Goal: Transaction & Acquisition: Download file/media

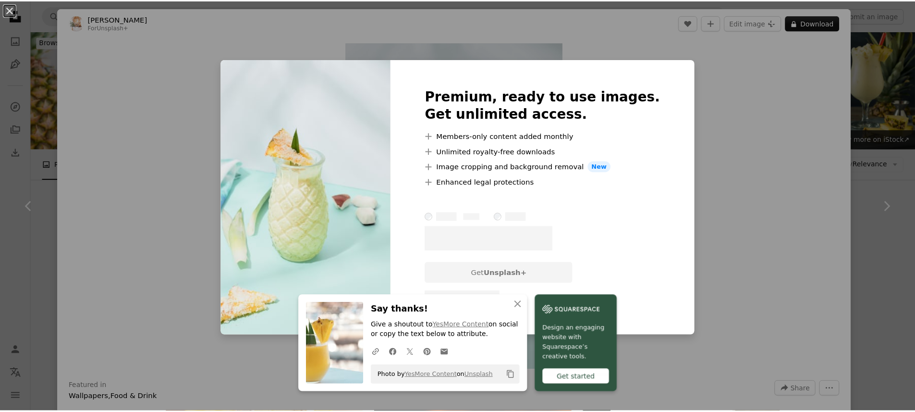
scroll to position [477, 0]
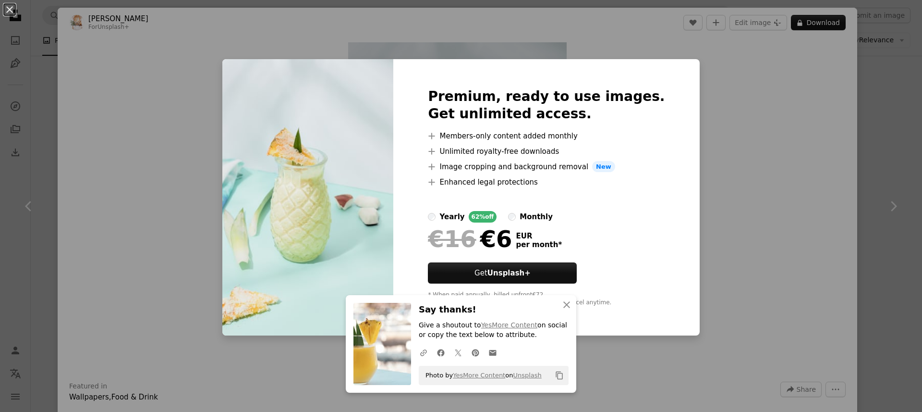
click at [822, 117] on div "An X shape An X shape Close Say thanks! Give a shoutout to YesMore Content on s…" at bounding box center [461, 206] width 922 height 412
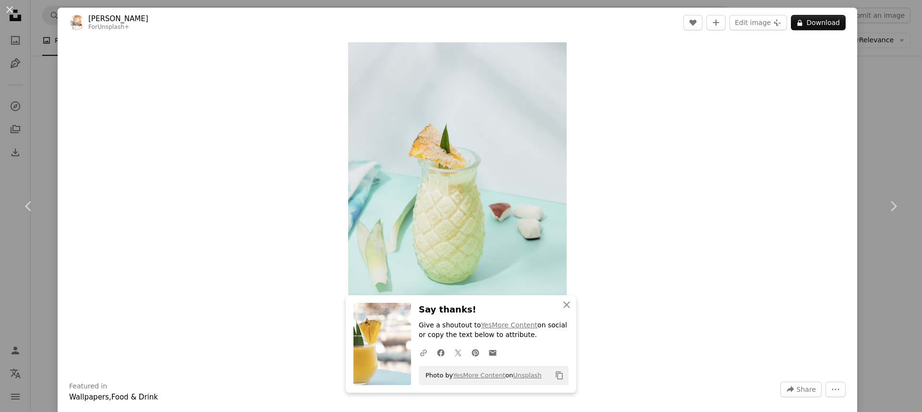
click at [874, 91] on div "An X shape Chevron left Chevron right An X shape Close Say thanks! Give a shout…" at bounding box center [461, 206] width 922 height 412
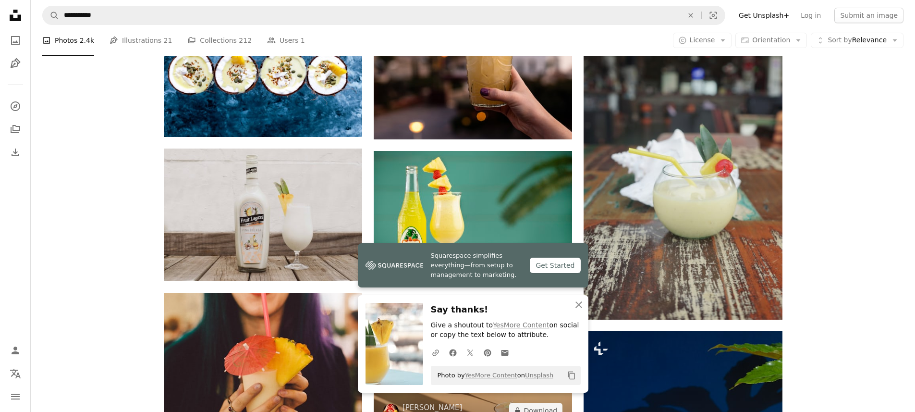
scroll to position [852, 0]
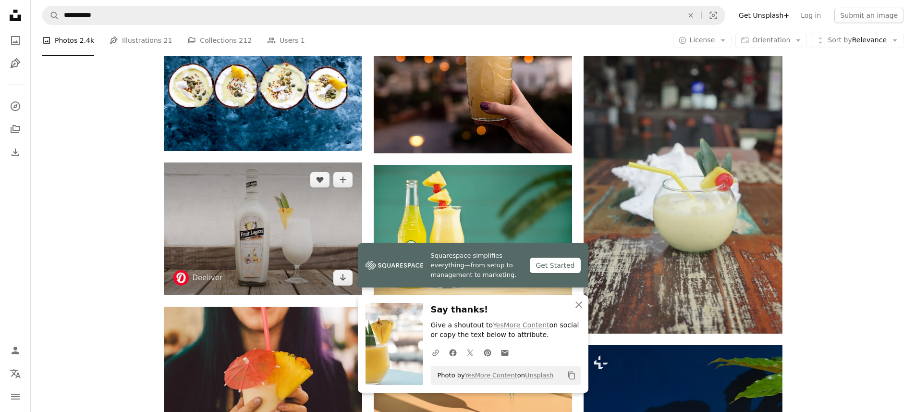
click at [331, 162] on img at bounding box center [263, 228] width 198 height 132
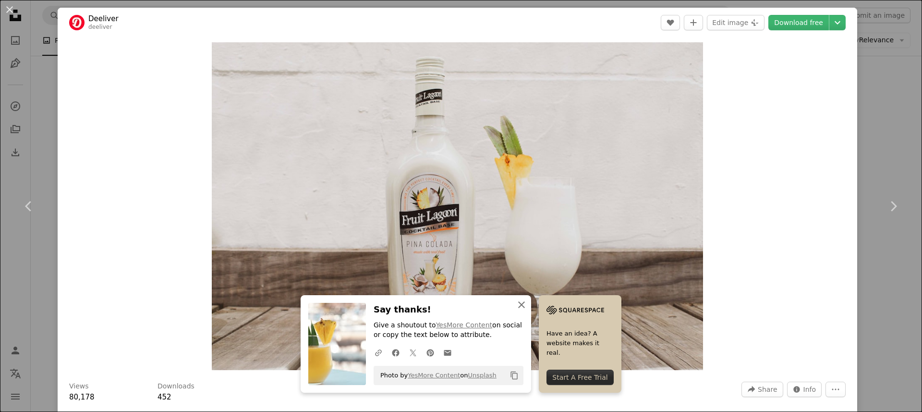
click at [527, 305] on icon "An X shape" at bounding box center [522, 305] width 12 height 12
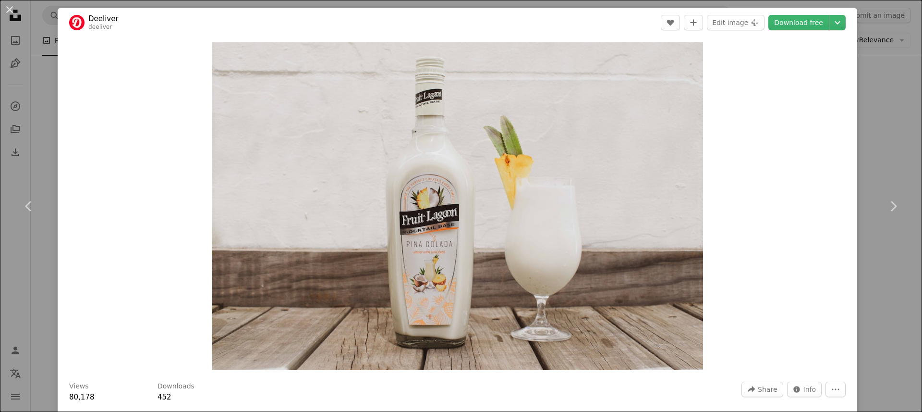
click at [850, 93] on div "An X shape Chevron left Chevron right Deeliver deeliver A heart A plus sign Edi…" at bounding box center [461, 206] width 922 height 412
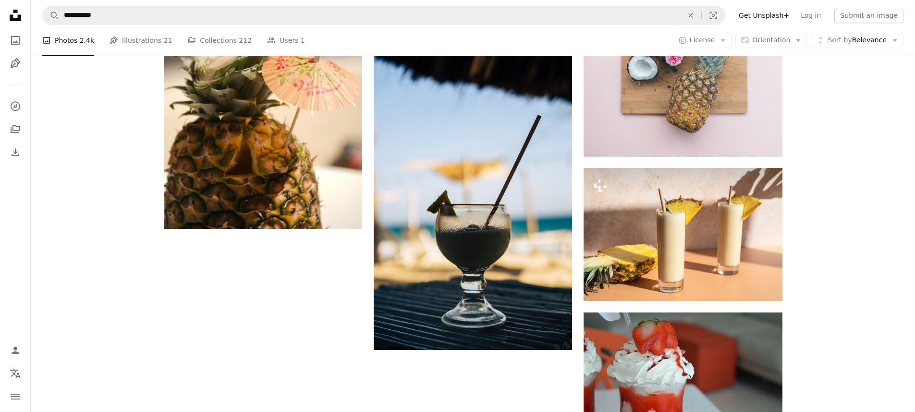
scroll to position [1558, 0]
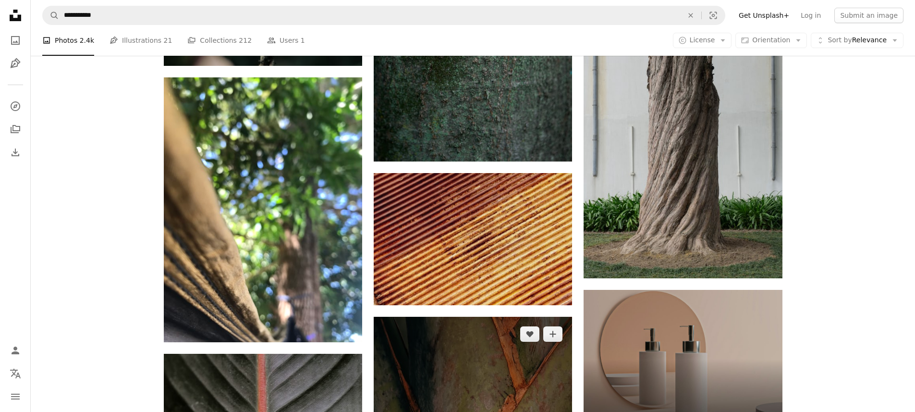
scroll to position [4406, 0]
